Goal: Information Seeking & Learning: Learn about a topic

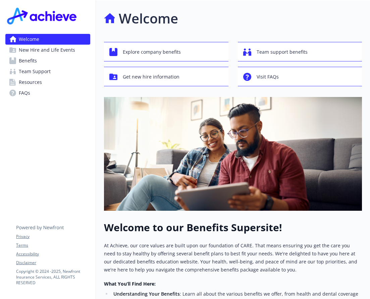
click at [58, 144] on div "Welcome New Hire and Life Events Benefits Team Support Resources FAQs Privacy T…" at bounding box center [48, 242] width 96 height 484
click at [28, 61] on span "Benefits" at bounding box center [28, 60] width 18 height 11
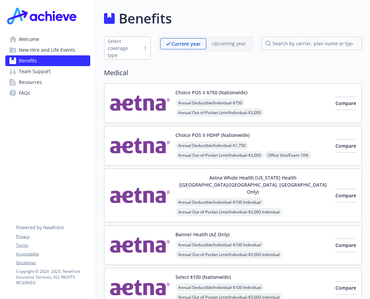
click at [144, 189] on img at bounding box center [140, 195] width 60 height 43
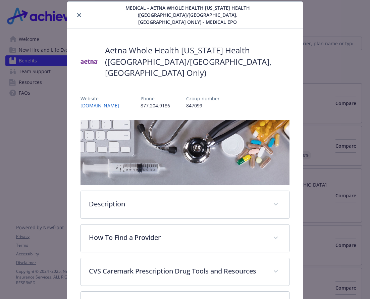
scroll to position [87, 0]
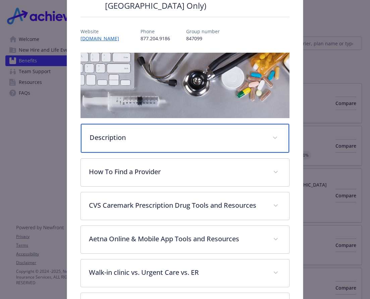
click at [251, 133] on p "Description" at bounding box center [177, 138] width 175 height 10
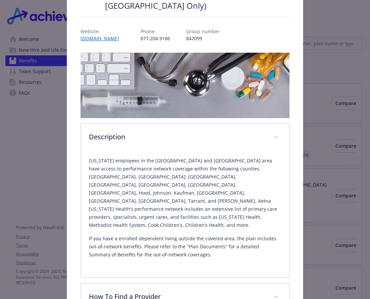
click at [184, 165] on p "[US_STATE] employees in the [GEOGRAPHIC_DATA] and [GEOGRAPHIC_DATA] area have a…" at bounding box center [185, 193] width 193 height 73
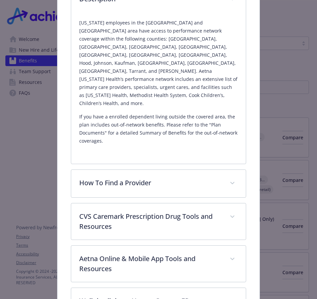
scroll to position [211, 0]
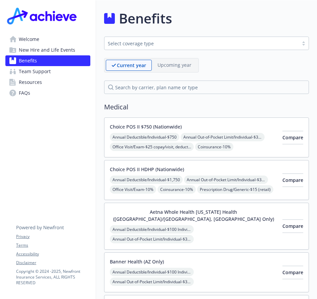
click at [39, 39] on span "Welcome" at bounding box center [29, 39] width 20 height 11
